Goal: Use online tool/utility: Utilize a website feature to perform a specific function

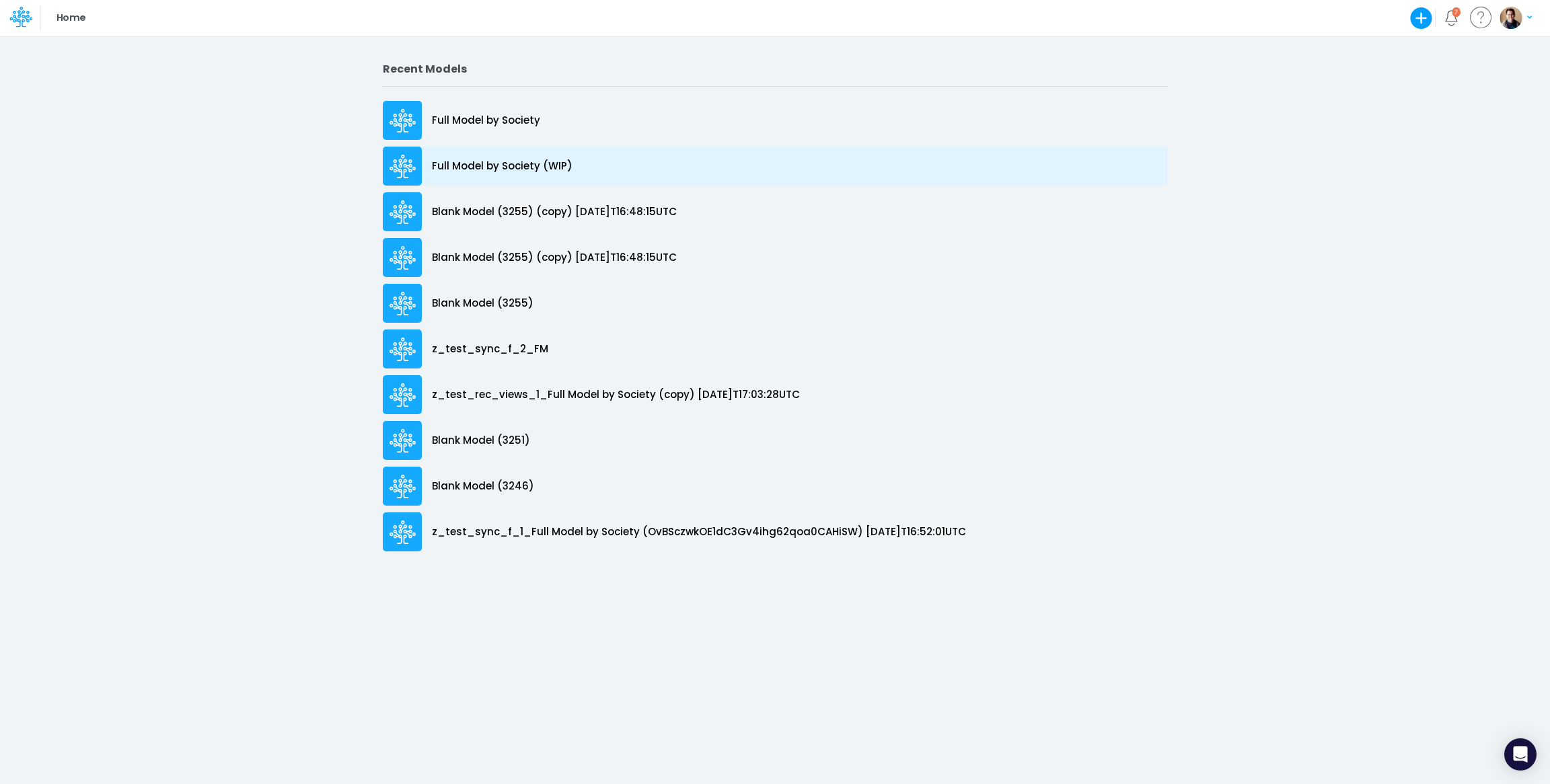
click at [500, 162] on p "Full Model by Society (WIP)" at bounding box center [501, 166] width 140 height 15
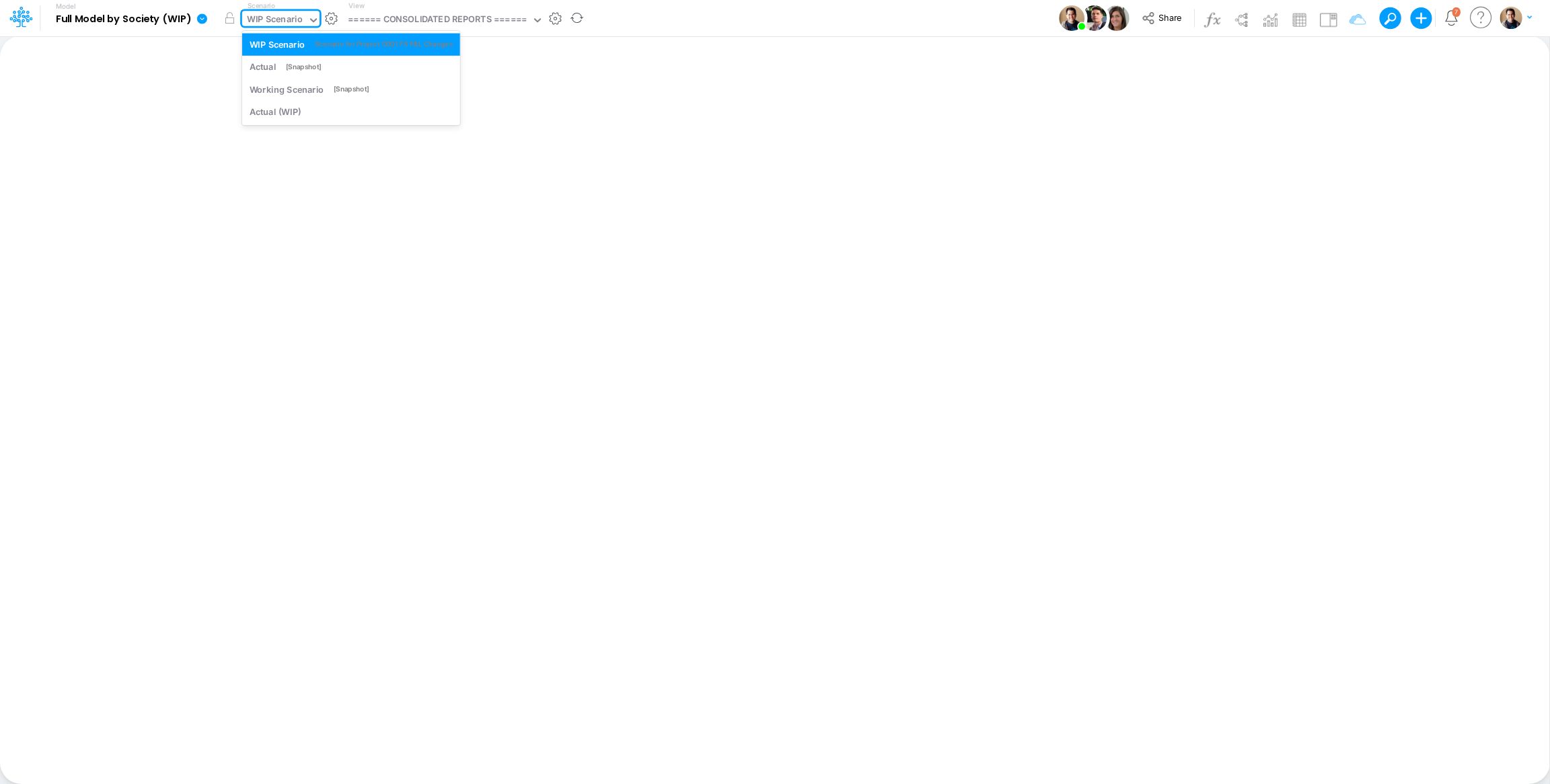
click at [296, 18] on div "WIP Scenario" at bounding box center [275, 20] width 56 height 15
click at [726, 15] on div "Model Full Model by Society (WIP) Edit model settings Duplicate Import QuickBoo…" at bounding box center [775, 18] width 1395 height 37
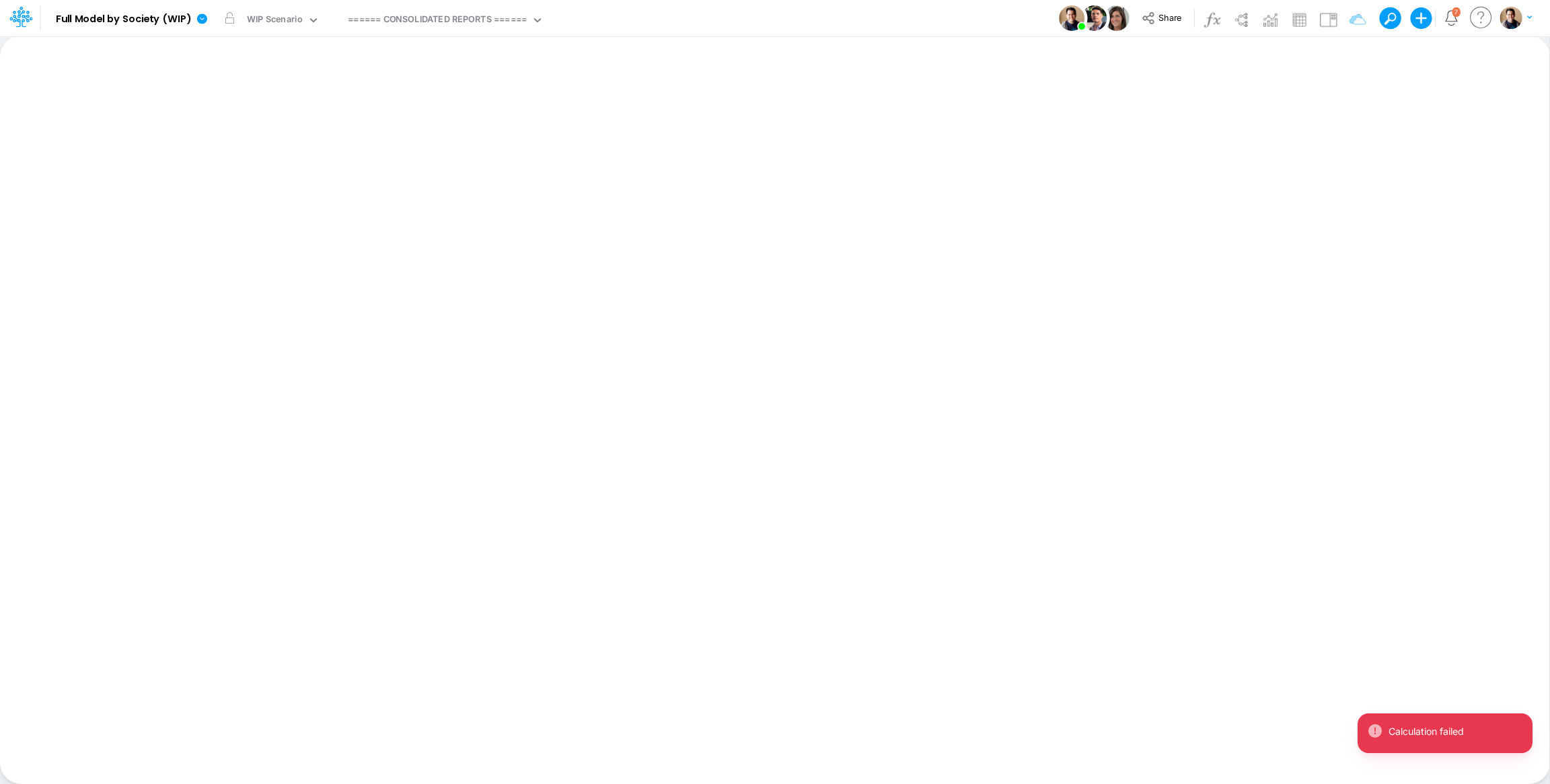
click at [835, 17] on div "Model Full Model by Society (WIP) Edit model settings Duplicate Import QuickBoo…" at bounding box center [775, 18] width 1395 height 37
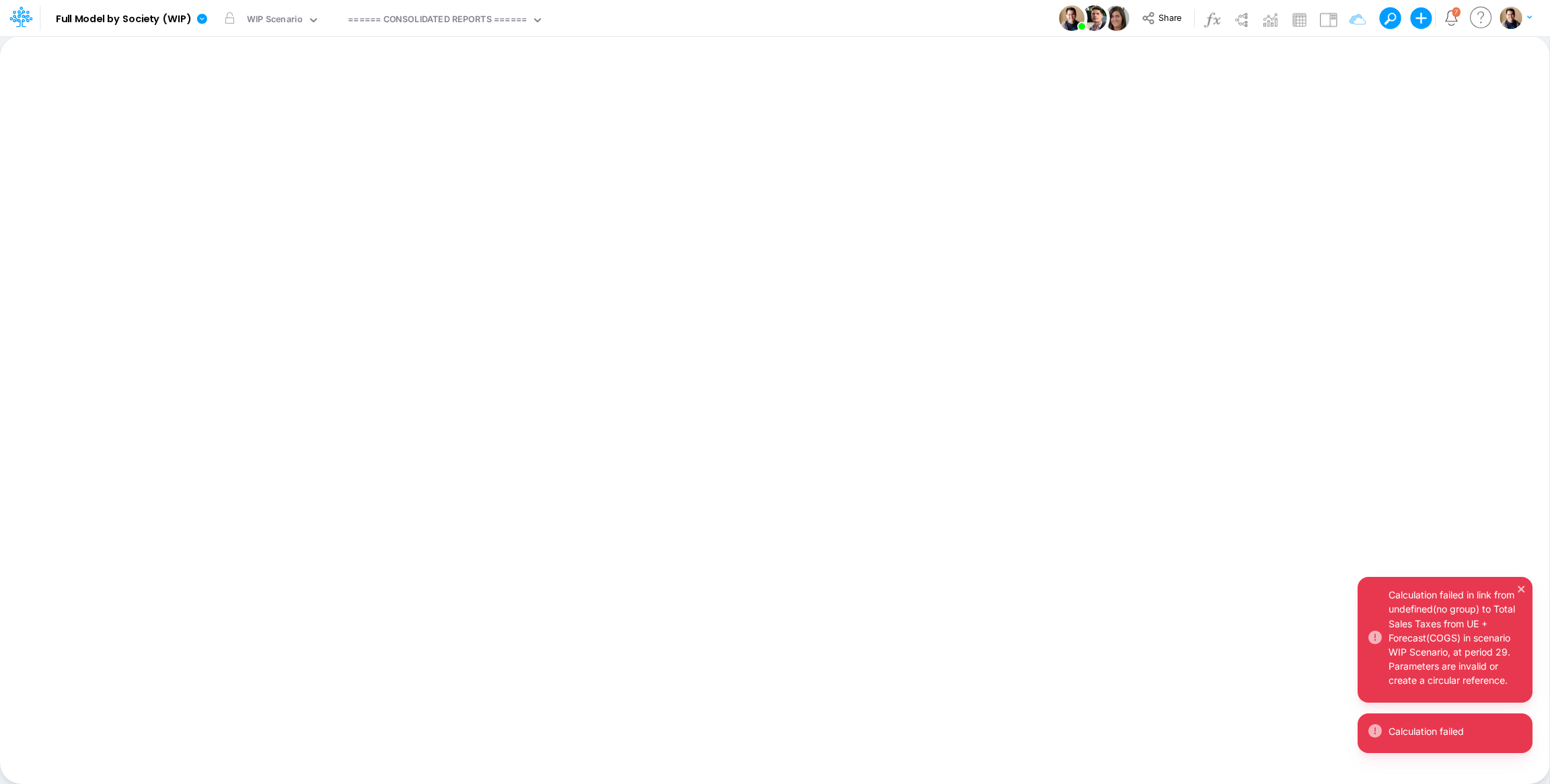
click at [1448, 637] on div "Calculation failed in link from undefined(no group) to Total Sales Taxes from U…" at bounding box center [1455, 637] width 134 height 100
click at [1322, 24] on img at bounding box center [1328, 19] width 21 height 21
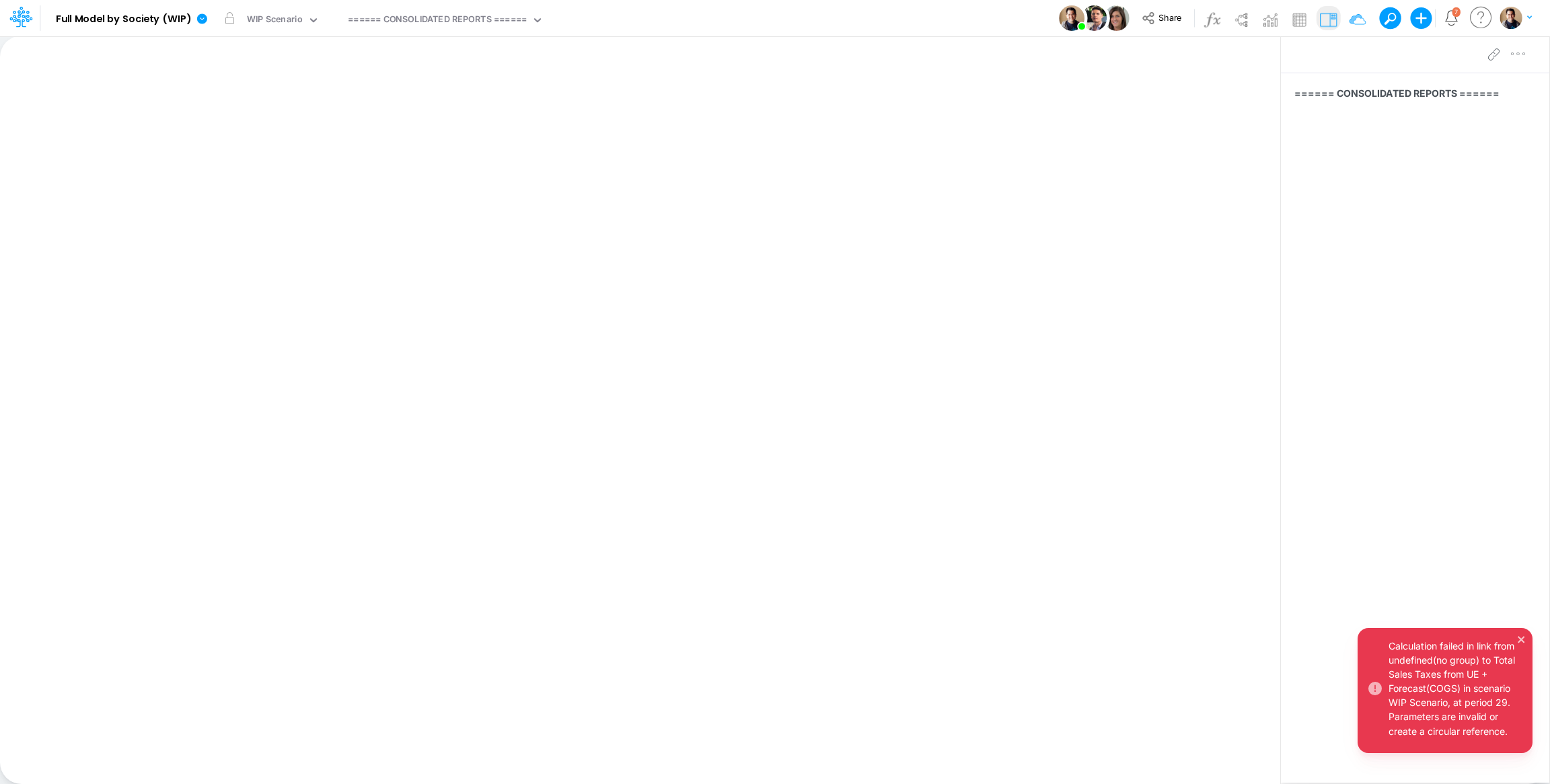
click at [1416, 653] on div "Calculation failed in link from undefined(no group) to Total Sales Taxes from U…" at bounding box center [1455, 688] width 134 height 100
click at [1464, 730] on div "Calculation failed in link from undefined(no group) to Total Sales Taxes from U…" at bounding box center [1455, 688] width 134 height 100
click at [1461, 683] on div "Calculation failed in link from undefined(no group) to Total Sales Taxes from U…" at bounding box center [1455, 688] width 134 height 100
click at [1387, 13] on button at bounding box center [1385, 17] width 13 height 13
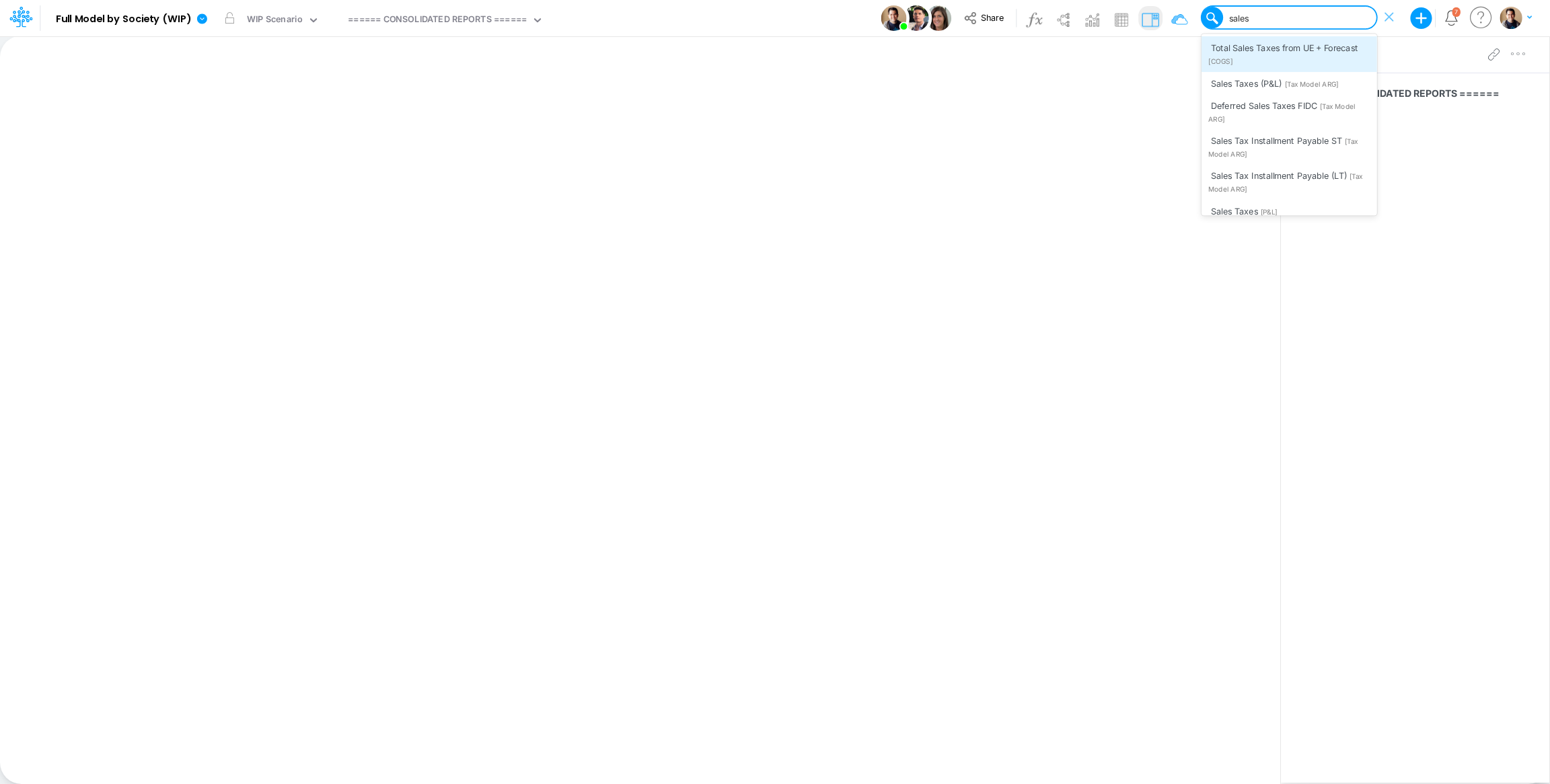
type input "sales"
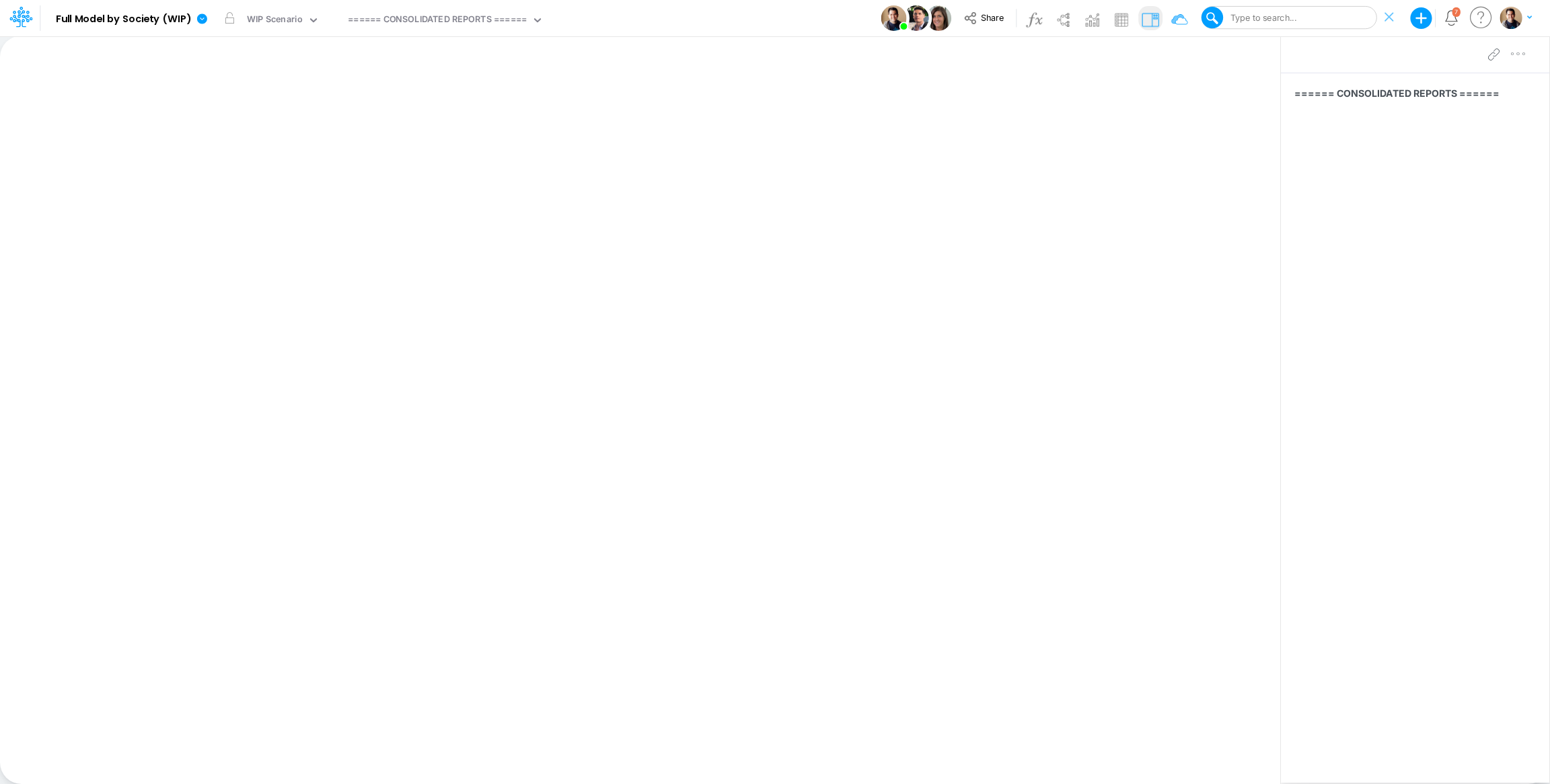
click at [1309, 15] on div "Type to search..." at bounding box center [1297, 17] width 158 height 20
type input "sales taxes from UE"
click at [1322, 48] on span "Total Sales Taxes from UE + Forecast" at bounding box center [1285, 47] width 147 height 10
